Goal: Information Seeking & Learning: Find specific fact

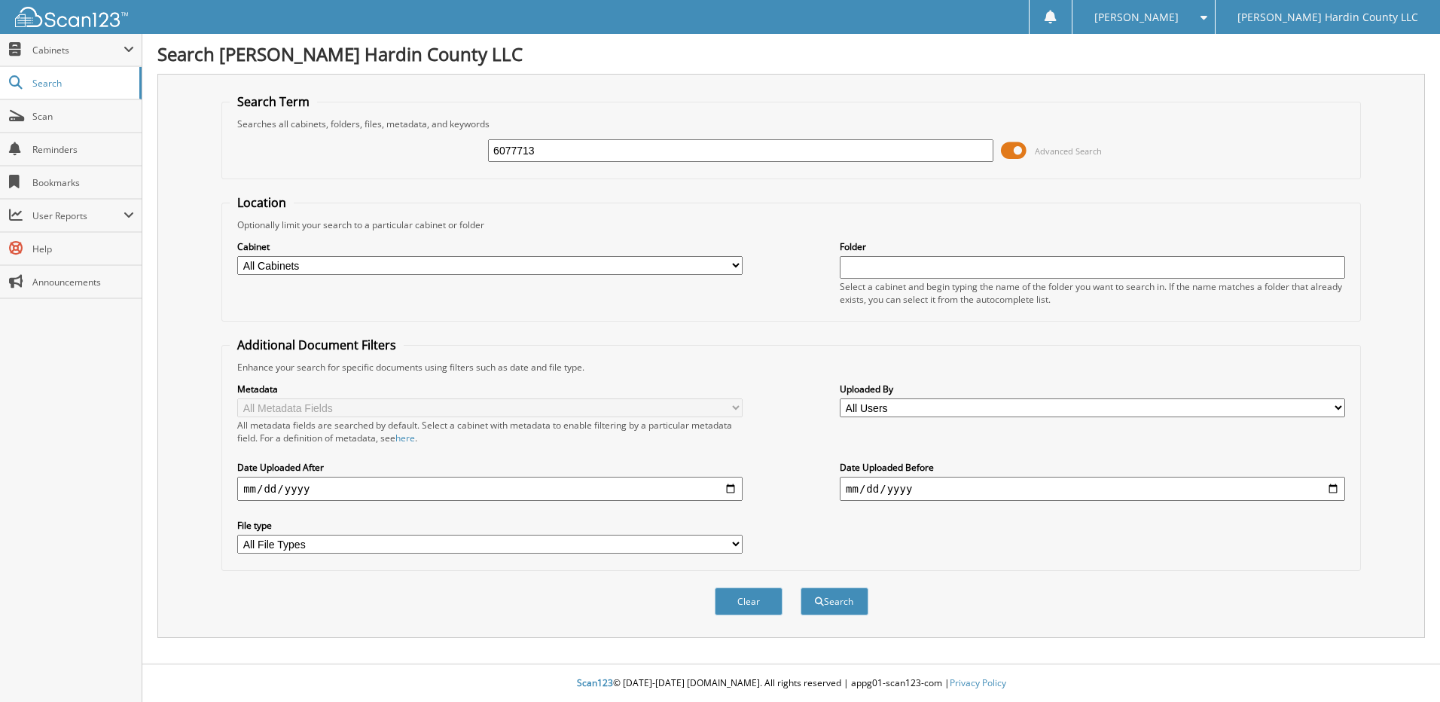
click at [1006, 151] on span at bounding box center [1014, 150] width 26 height 23
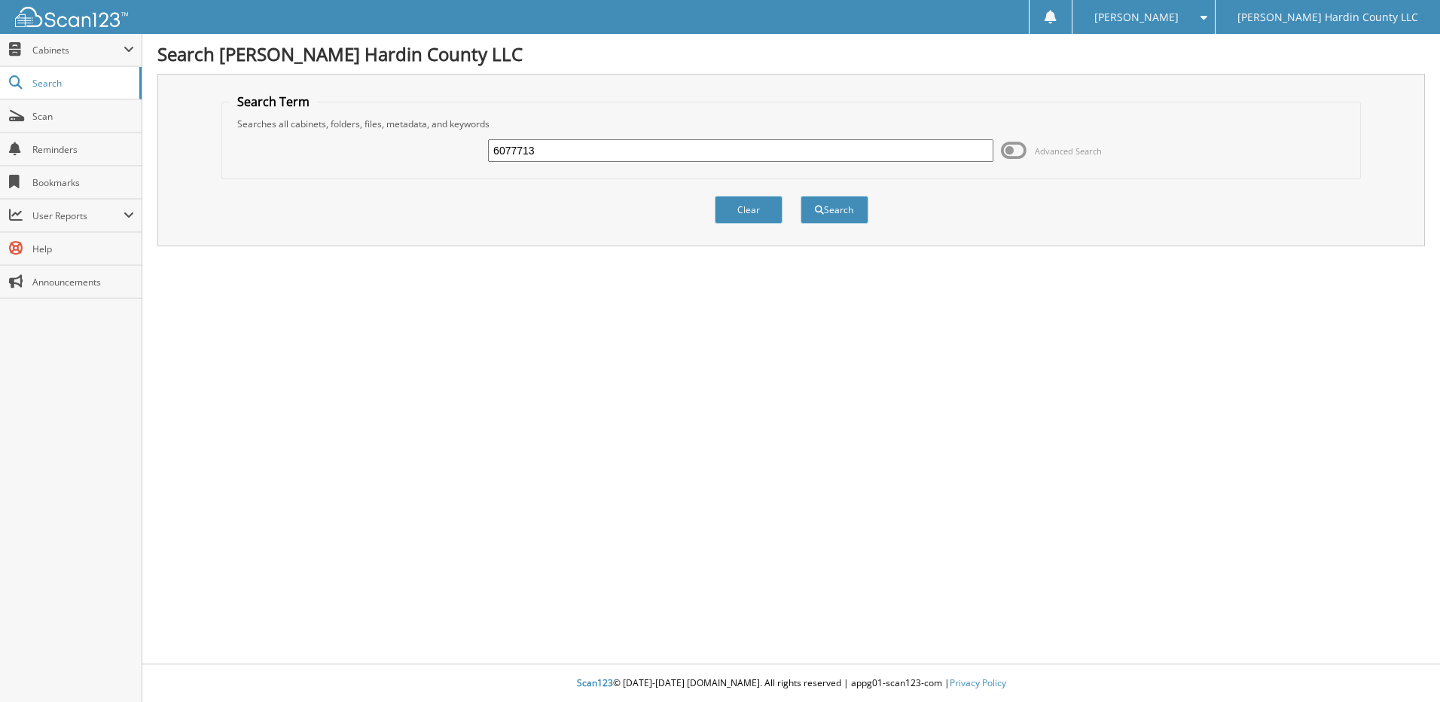
click at [571, 143] on input "6077713" at bounding box center [740, 150] width 505 height 23
type input "6"
type input "6077713"
click at [801, 196] on button "Search" at bounding box center [835, 210] width 68 height 28
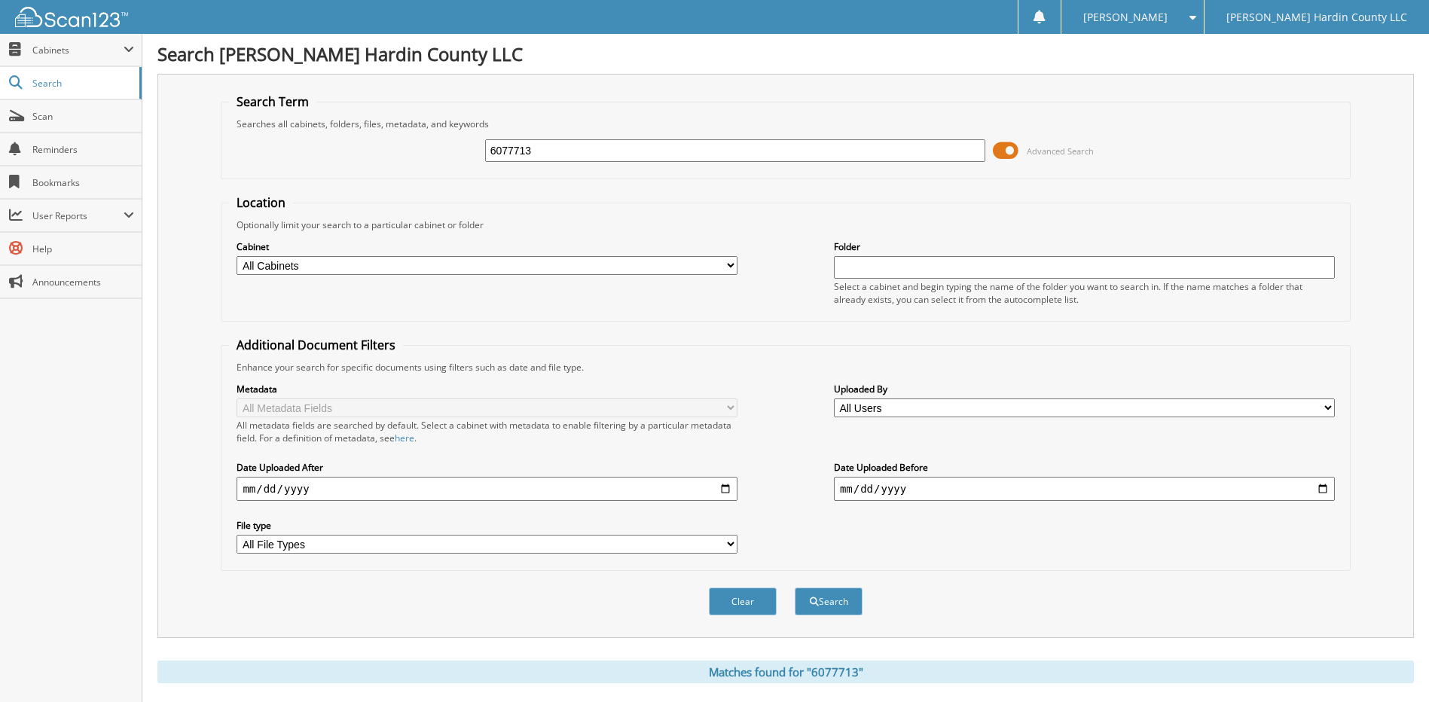
click at [1001, 152] on span at bounding box center [1006, 150] width 26 height 23
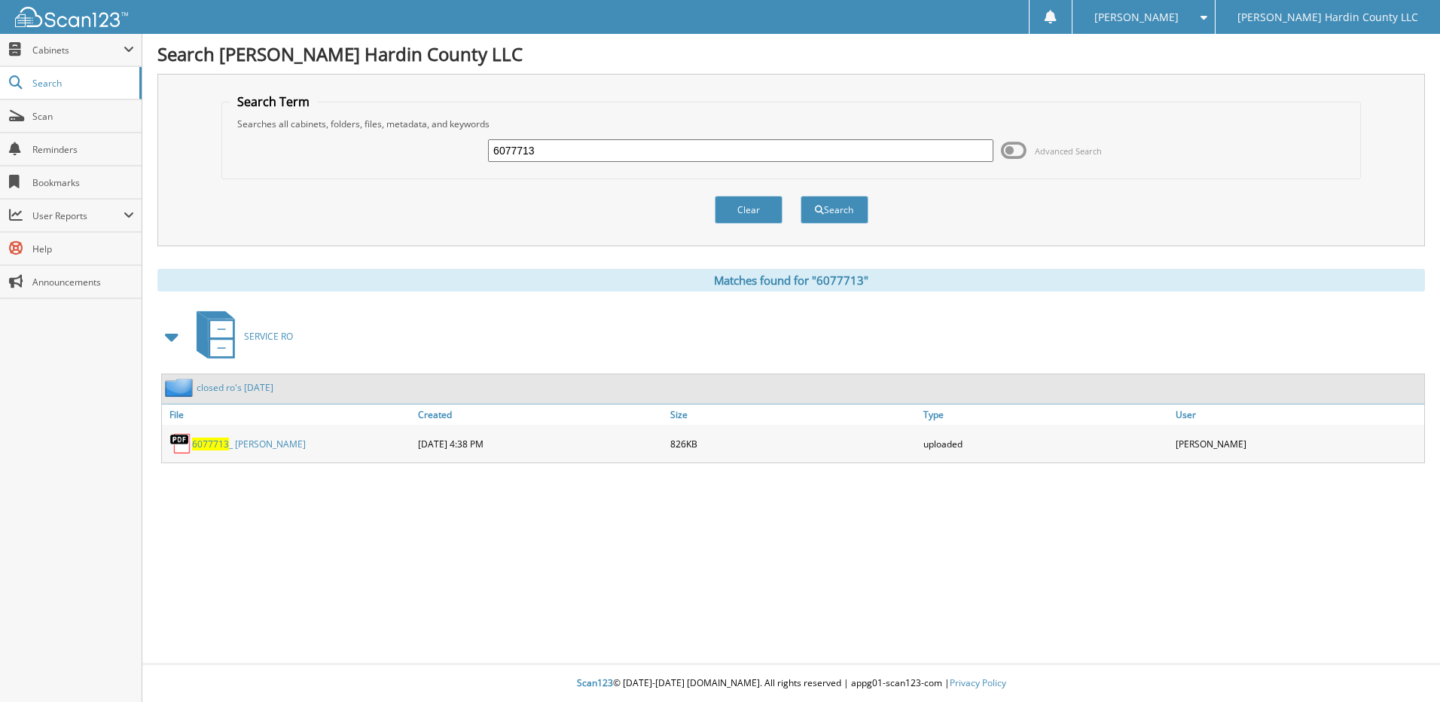
click at [842, 144] on input "6077713" at bounding box center [740, 150] width 505 height 23
type input "6077679"
click at [801, 196] on button "Search" at bounding box center [835, 210] width 68 height 28
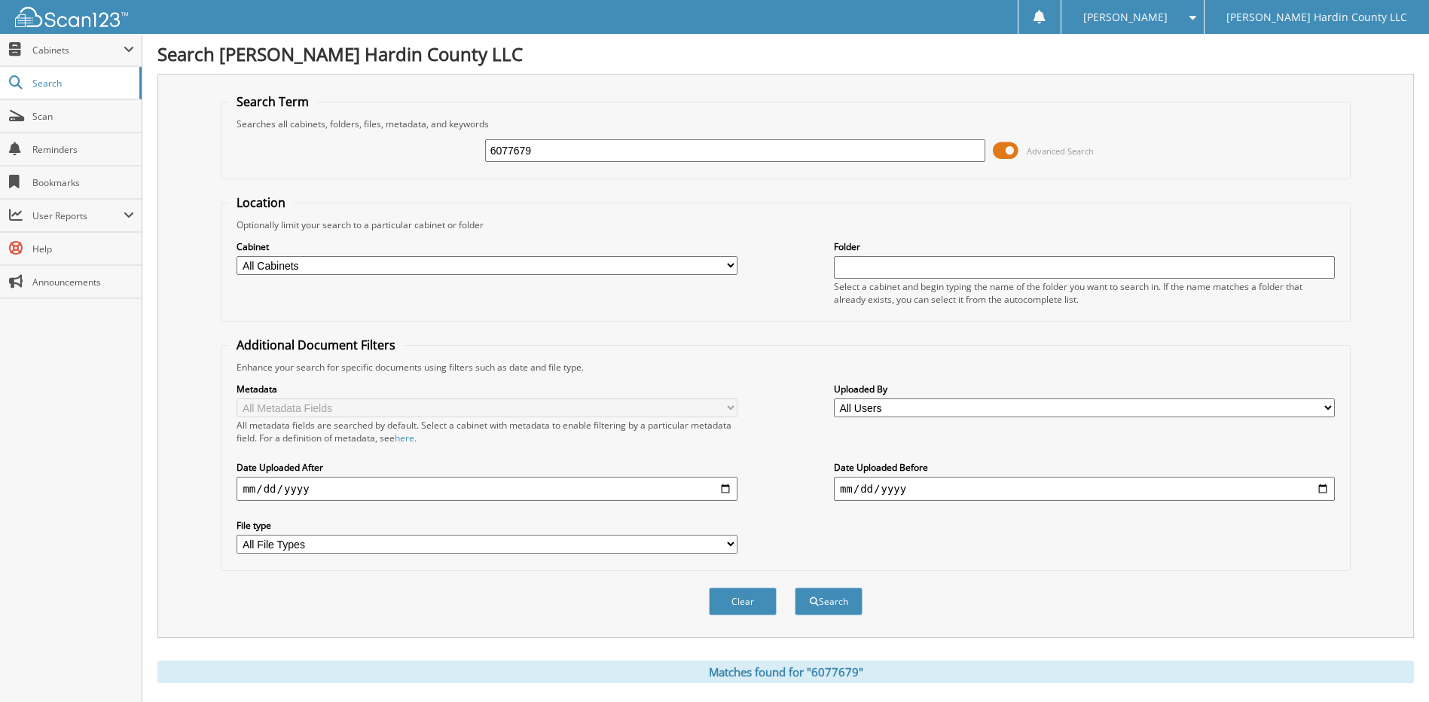
click at [999, 145] on span at bounding box center [1006, 150] width 26 height 23
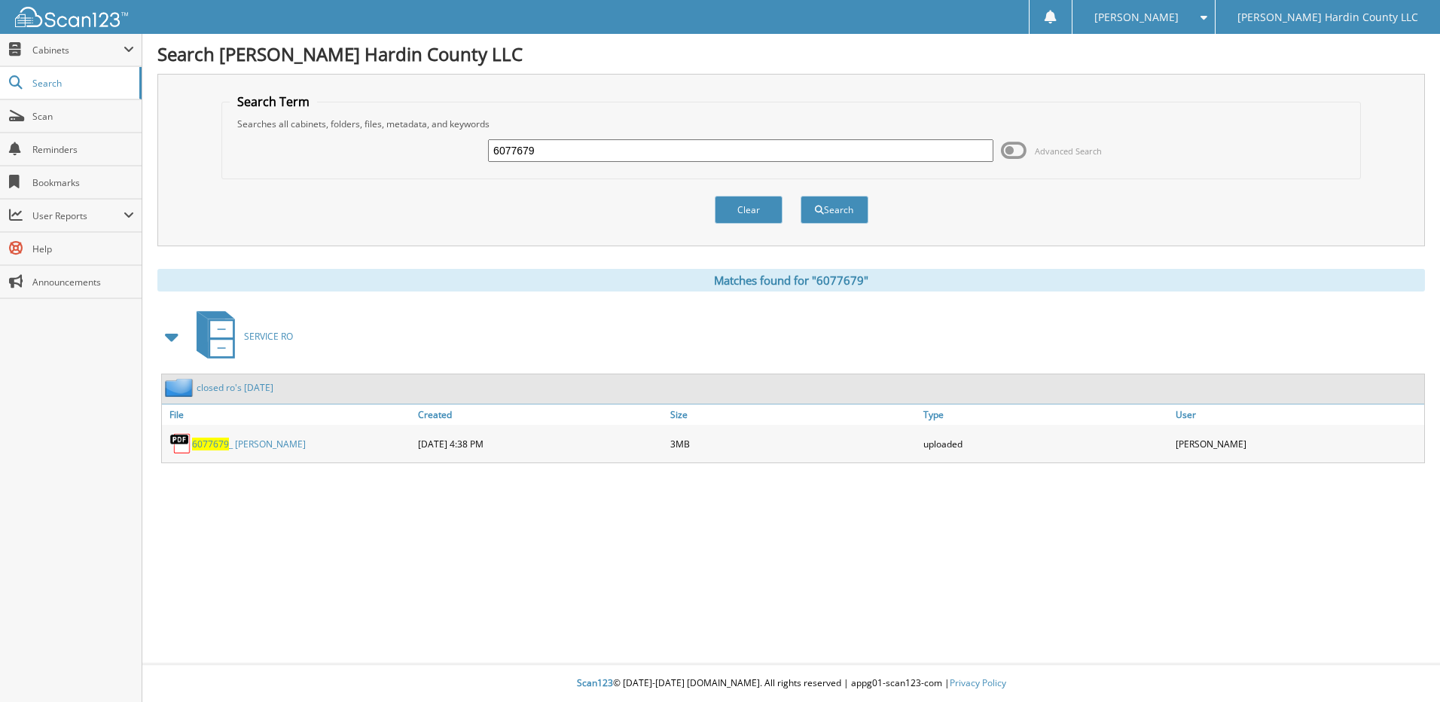
click at [568, 148] on input "6077679" at bounding box center [740, 150] width 505 height 23
type input "6"
